Goal: Task Accomplishment & Management: Use online tool/utility

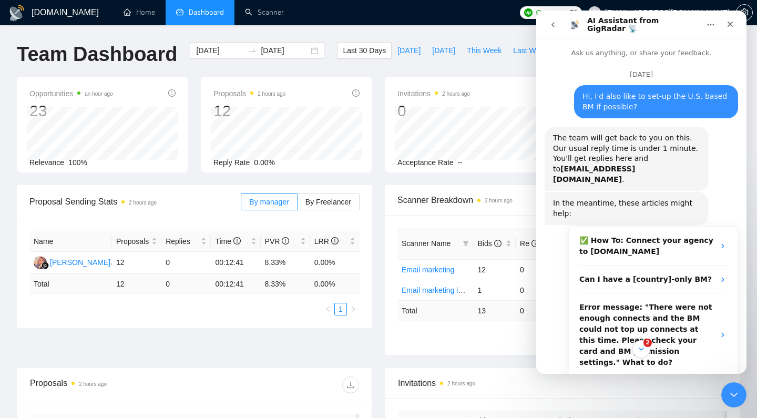
scroll to position [2, 0]
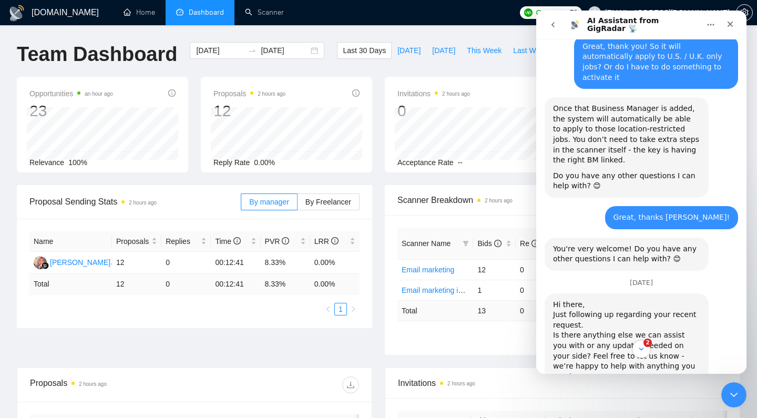
click at [553, 21] on icon "go back" at bounding box center [553, 25] width 8 height 8
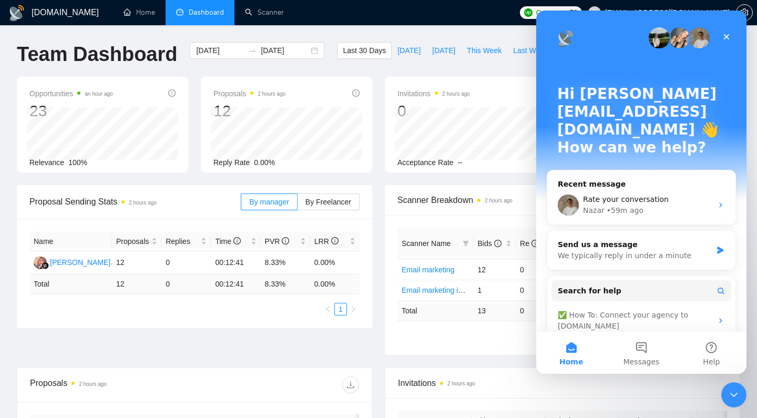
scroll to position [0, 0]
click at [722, 34] on div "Close" at bounding box center [726, 36] width 19 height 19
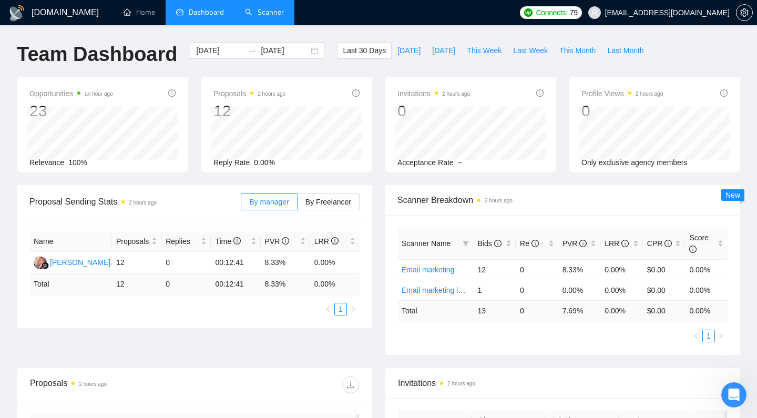
click at [250, 14] on link "Scanner" at bounding box center [264, 12] width 39 height 9
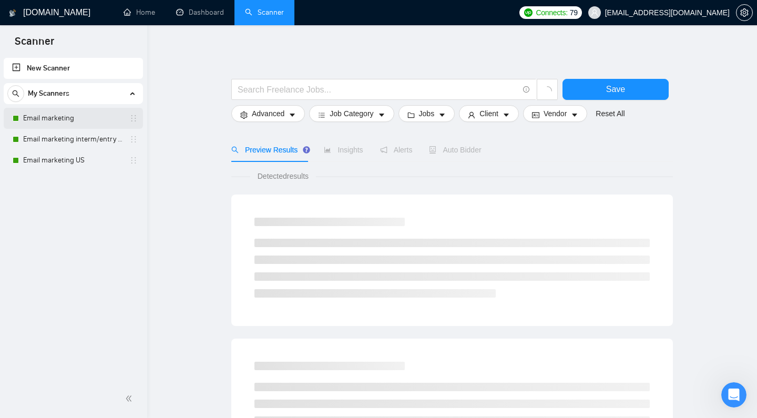
click at [97, 127] on link "Email marketing" at bounding box center [73, 118] width 100 height 21
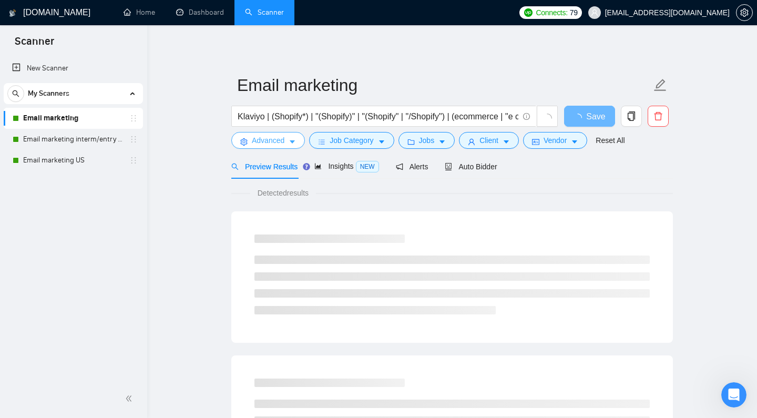
click at [290, 144] on icon "caret-down" at bounding box center [292, 142] width 5 height 3
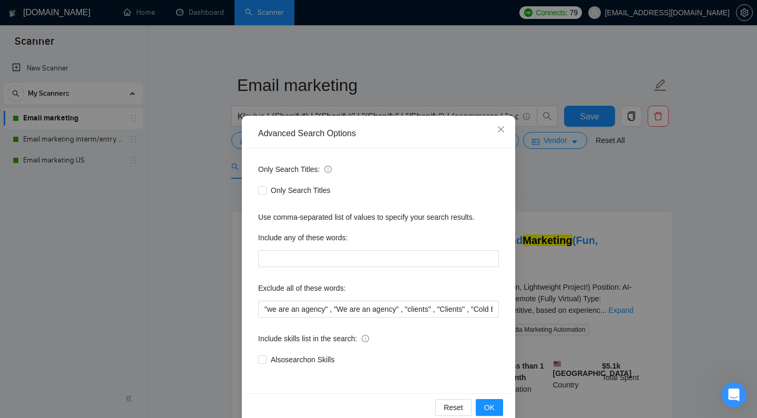
scroll to position [19, 0]
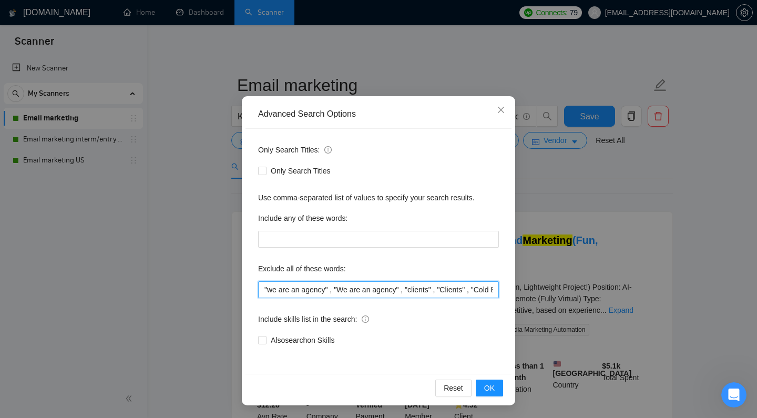
click at [262, 287] on input ""we are an agency" , "We are an agency" , "clients" , "Clients" , "Cold Email",…" at bounding box center [378, 289] width 241 height 17
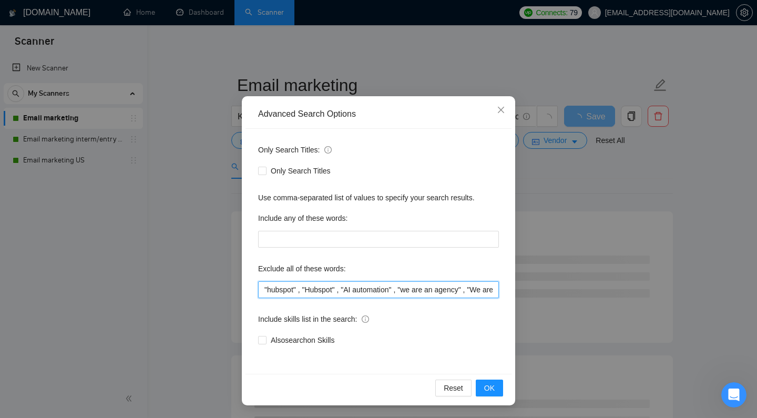
drag, startPoint x: 406, startPoint y: 289, endPoint x: 350, endPoint y: 288, distance: 56.3
click at [350, 288] on input ""hubspot" , "Hubspot" , "AI automation" , "we are an agency" , "We are an agenc…" at bounding box center [378, 289] width 241 height 17
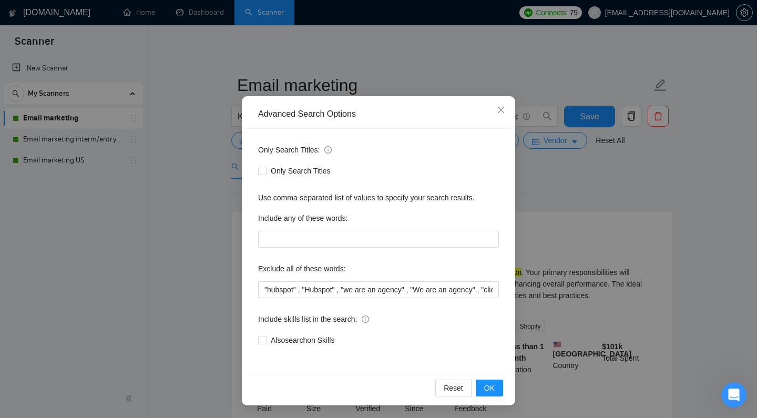
click at [403, 315] on div "Include skills list in the search:" at bounding box center [378, 321] width 241 height 21
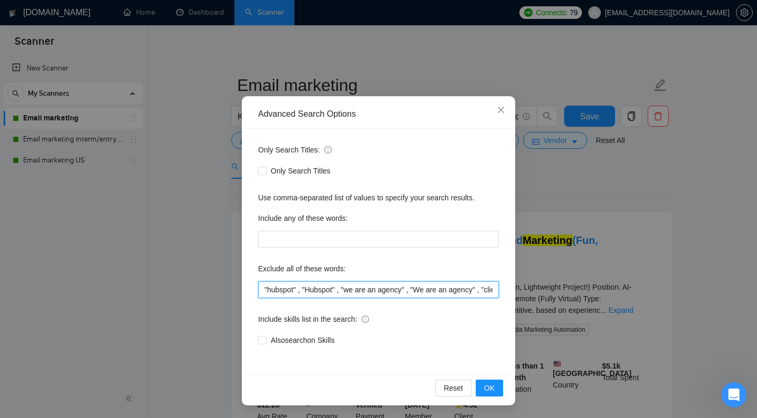
click at [403, 289] on input ""hubspot" , "Hubspot" , "we are an agency" , "We are an agency" , "clients" , "…" at bounding box center [378, 289] width 241 height 17
click at [263, 291] on input ""hubspot" , "Hubspot" , "we are an agency" , "We are an agency" , "clients" , "…" at bounding box center [378, 289] width 241 height 17
click at [346, 292] on input ""hubspot" , "Hubspot" , "we are an agency" , "We are an agency" , "clients" , "…" at bounding box center [378, 289] width 241 height 17
paste input "this job is not open to teams", "this job is not open to agency", "this job is …"
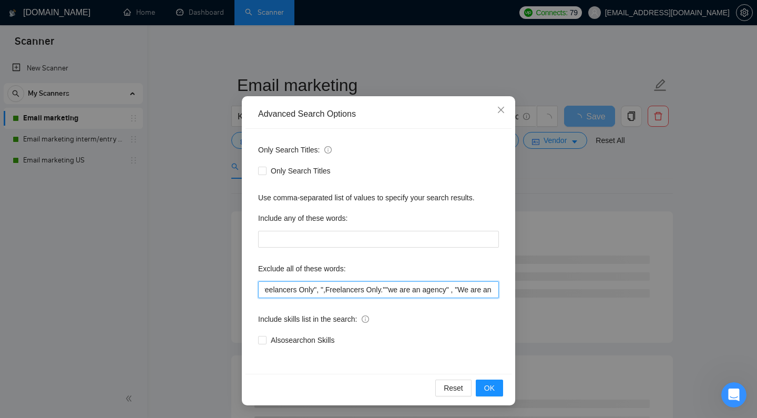
scroll to position [0, 1096]
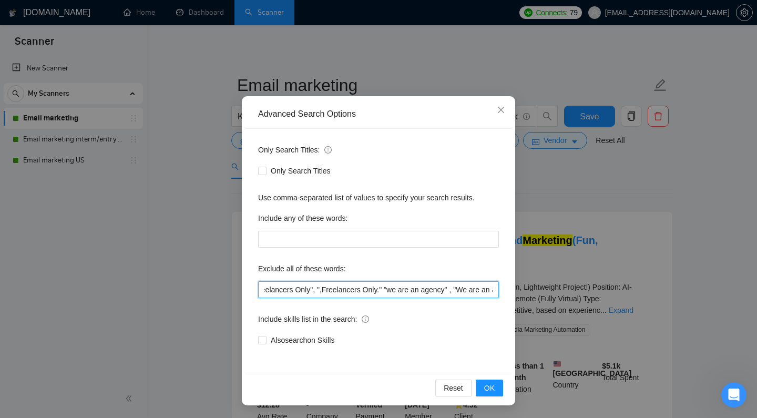
click at [437, 292] on input ""hubspot" , "Hubspot" , "this job is not open to teams", "this job is not open …" at bounding box center [378, 289] width 241 height 17
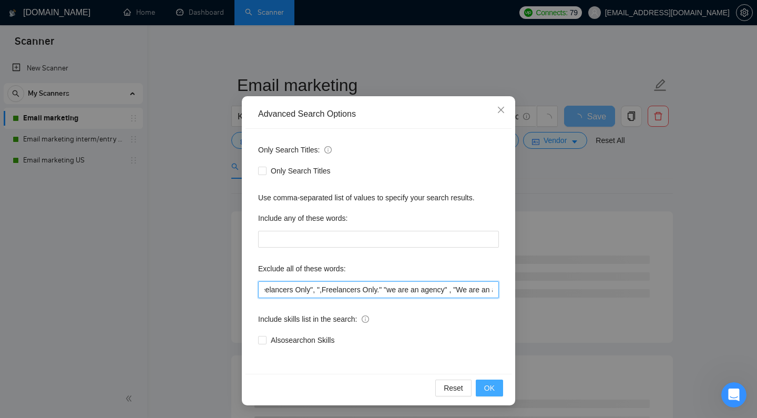
type input ""hubspot" , "Hubspot" , "this job is not open to teams", "this job is not open …"
click at [484, 388] on span "OK" at bounding box center [489, 388] width 11 height 12
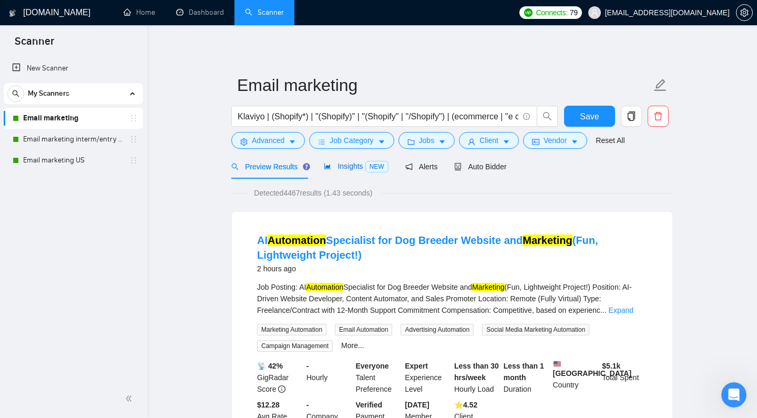
click at [355, 172] on div "Insights NEW" at bounding box center [356, 166] width 64 height 12
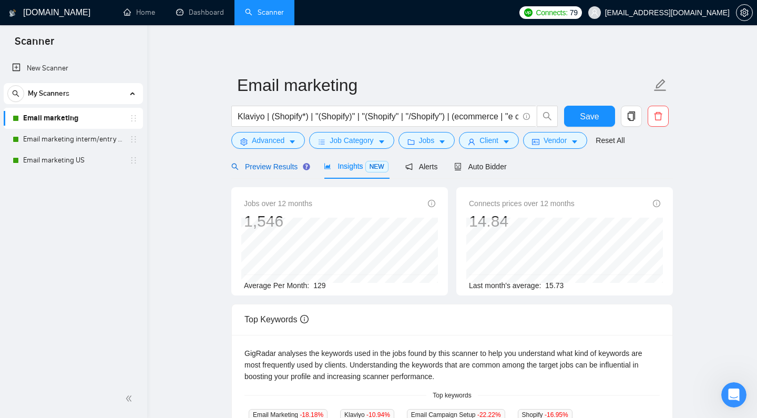
click at [276, 171] on span "Preview Results" at bounding box center [269, 166] width 76 height 8
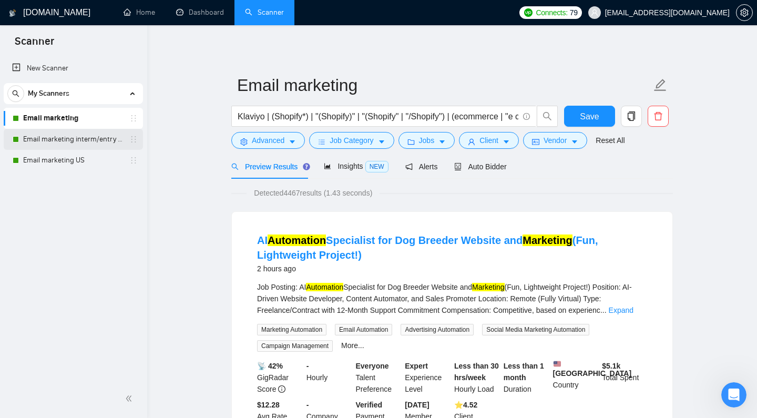
click at [85, 135] on link "Email marketing interm/entry level" at bounding box center [73, 139] width 100 height 21
click at [583, 124] on button "Save" at bounding box center [589, 116] width 51 height 21
click at [88, 140] on link "Email marketing interm/entry level" at bounding box center [73, 139] width 100 height 21
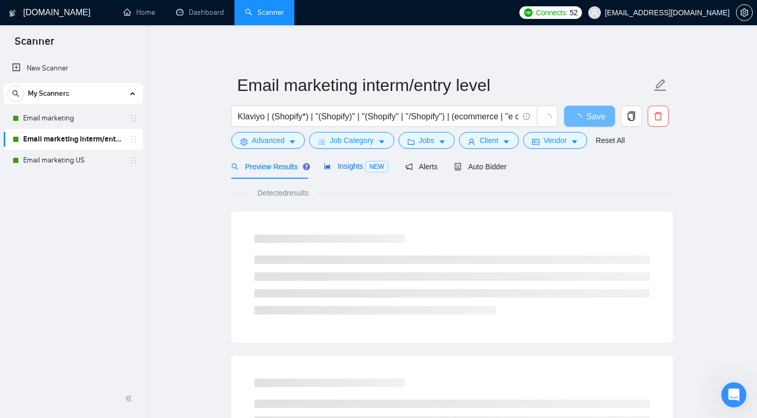
click at [339, 170] on span "Insights NEW" at bounding box center [356, 166] width 64 height 8
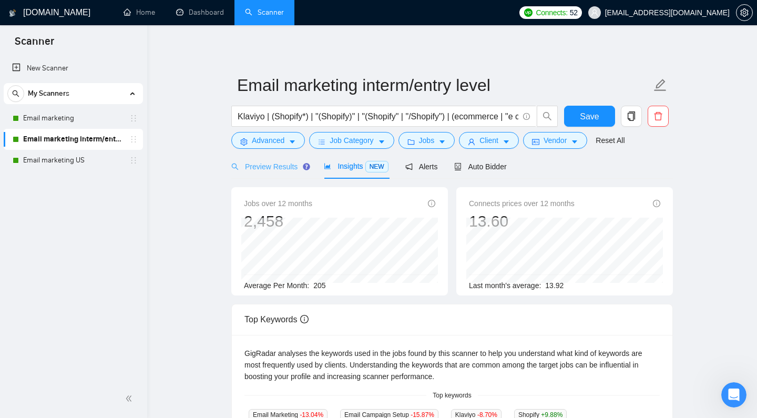
click at [272, 175] on div "Preview Results" at bounding box center [269, 166] width 76 height 25
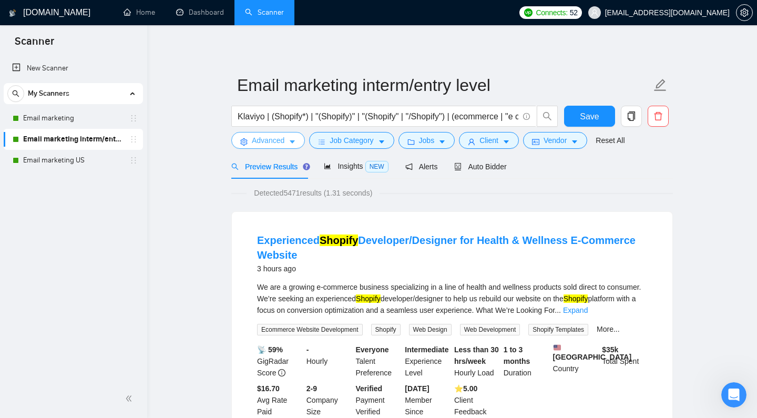
click at [271, 146] on span "Advanced" at bounding box center [268, 141] width 33 height 12
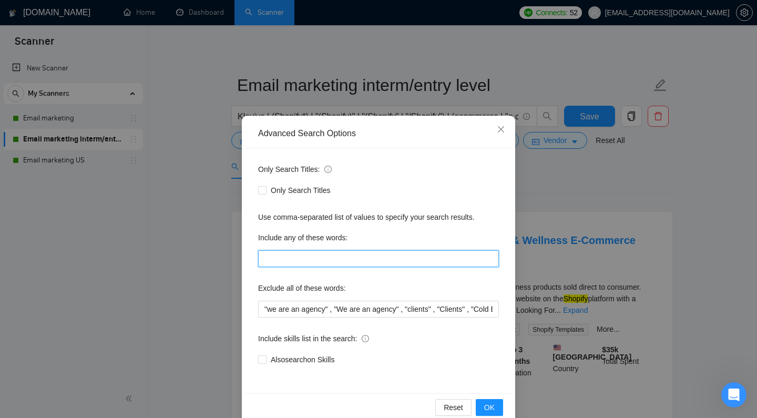
click at [292, 256] on input "text" at bounding box center [378, 258] width 241 height 17
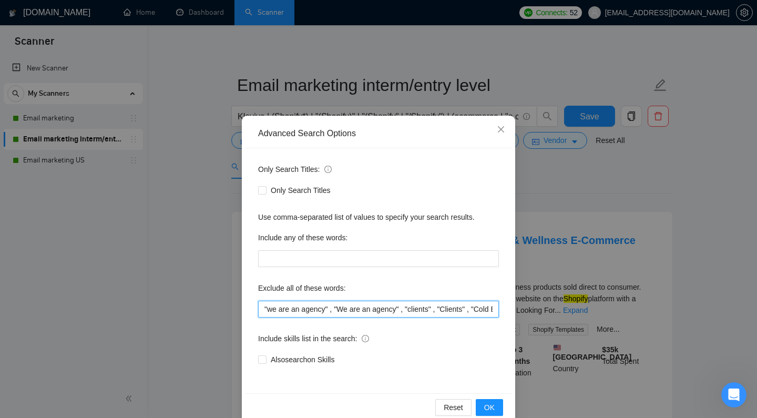
click at [287, 307] on input ""we are an agency" , "We are an agency" , "clients" , "Clients" , "Cold Email",…" at bounding box center [378, 309] width 241 height 17
paste input ""hubspot" , "Hubspot" , "this job is not open to teams", "this job is not open …"
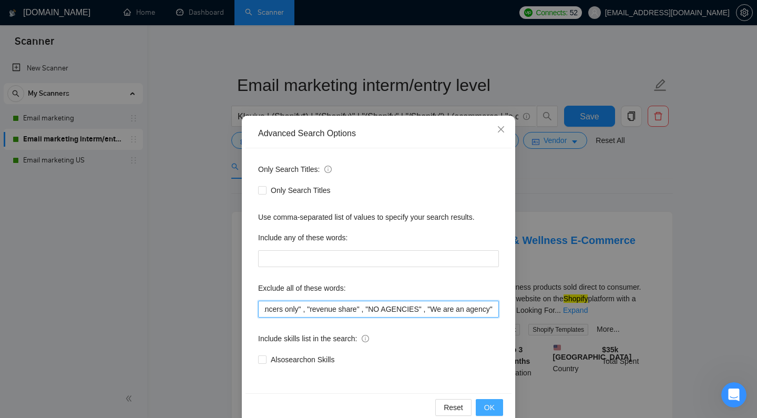
type input ""hubspot" , "Hubspot" , "this job is not open to teams", "this job is not open …"
click at [484, 402] on span "OK" at bounding box center [489, 408] width 11 height 12
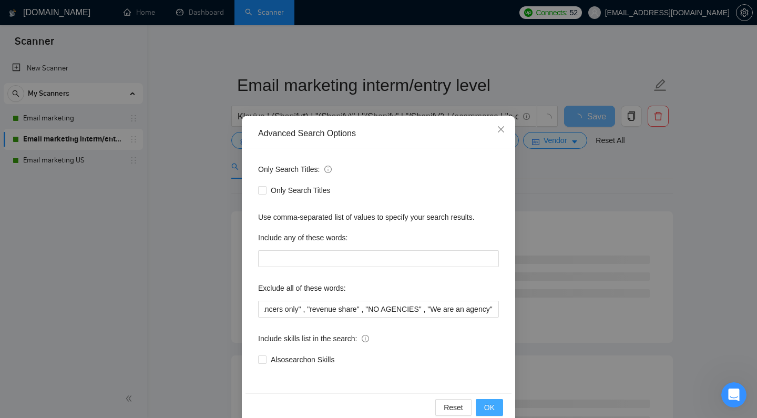
scroll to position [0, 0]
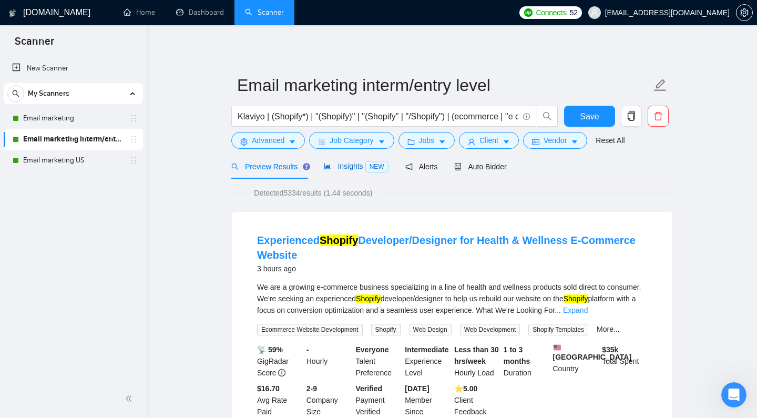
click at [357, 170] on span "Insights NEW" at bounding box center [356, 166] width 64 height 8
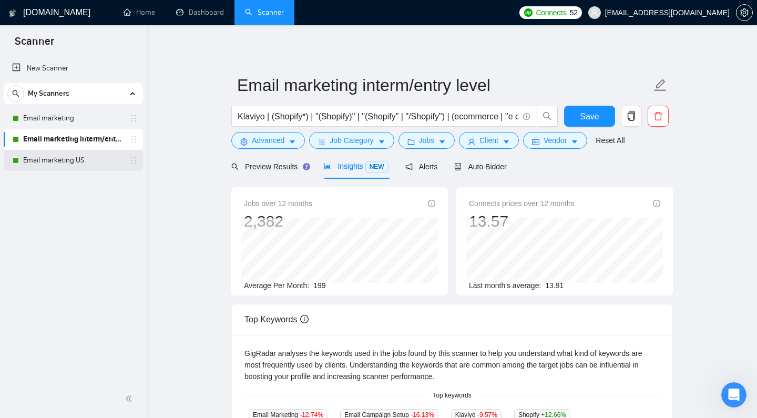
click at [97, 166] on link "Email marketing US" at bounding box center [73, 160] width 100 height 21
click at [587, 123] on span "Save" at bounding box center [589, 116] width 19 height 13
click at [57, 159] on link "Email marketing US" at bounding box center [73, 160] width 100 height 21
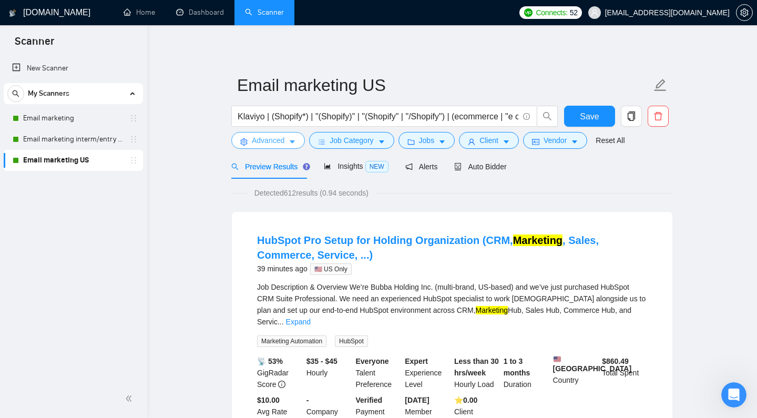
click at [289, 146] on icon "caret-down" at bounding box center [292, 141] width 7 height 7
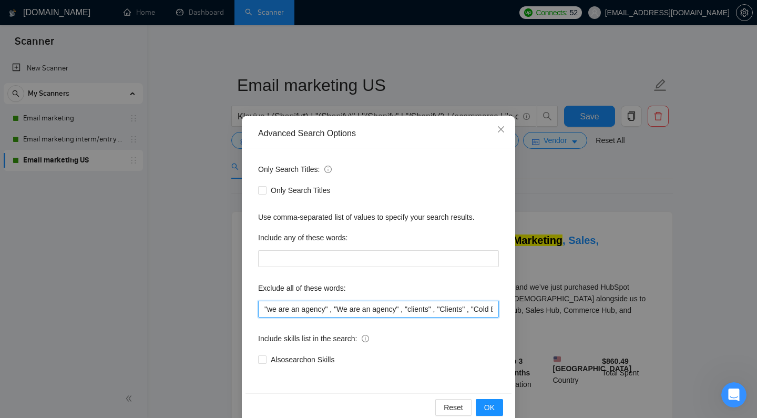
click at [320, 302] on input ""we are an agency" , "We are an agency" , "clients" , "Clients" , "Cold Email",…" at bounding box center [378, 309] width 241 height 17
paste input ""hubspot" , "Hubspot" , "this job is not open to teams", "this job is not open …"
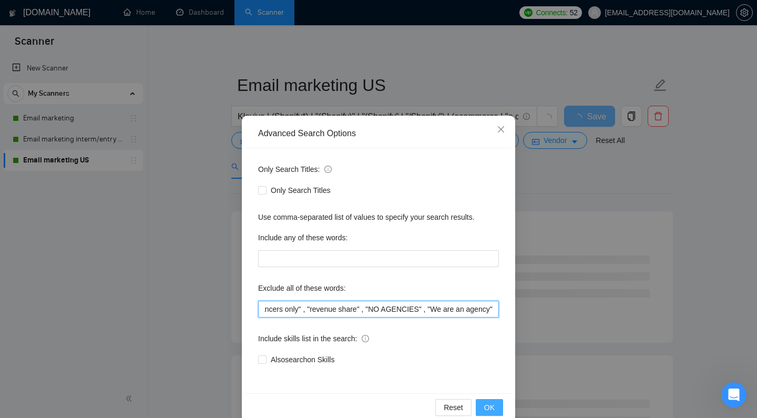
type input ""hubspot" , "Hubspot" , "this job is not open to teams", "this job is not open …"
click at [488, 402] on span "OK" at bounding box center [489, 408] width 11 height 12
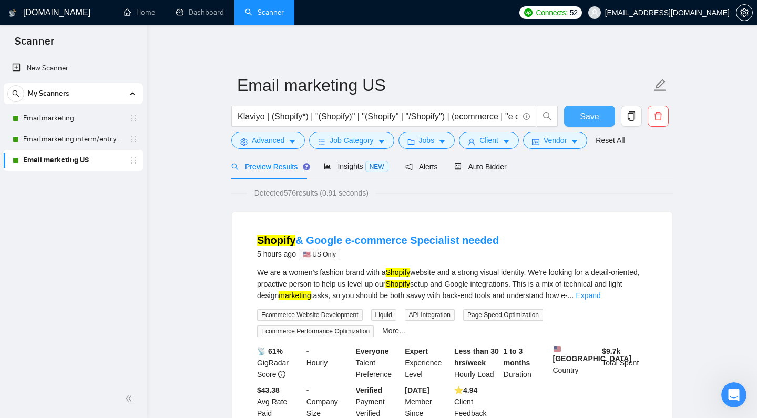
click at [580, 123] on span "Save" at bounding box center [589, 116] width 19 height 13
click at [339, 170] on span "Insights NEW" at bounding box center [356, 166] width 64 height 8
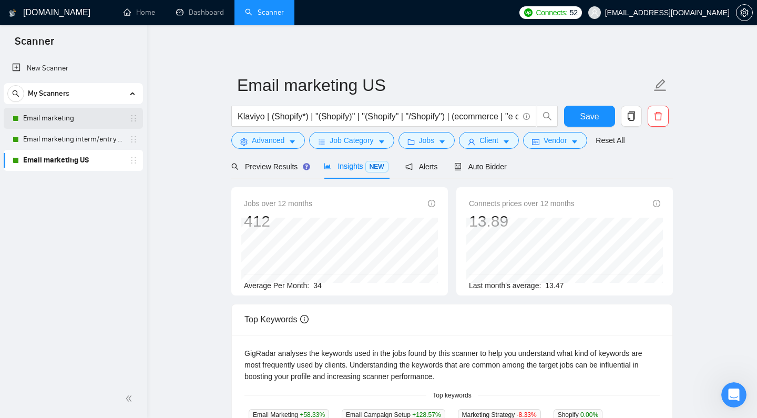
click at [62, 117] on link "Email marketing" at bounding box center [73, 118] width 100 height 21
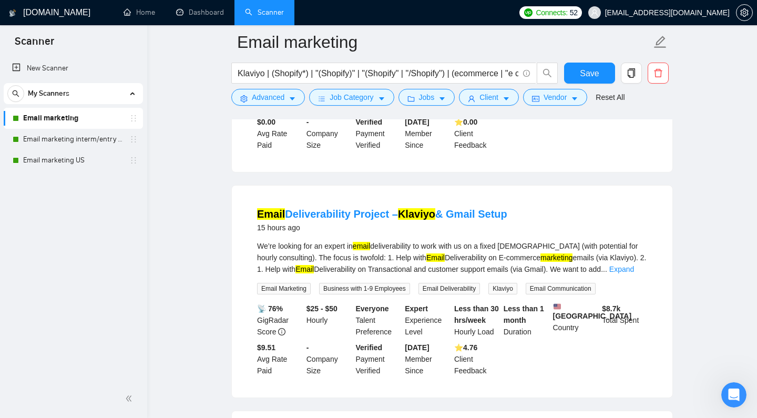
scroll to position [1084, 0]
